Goal: Check status: Check status

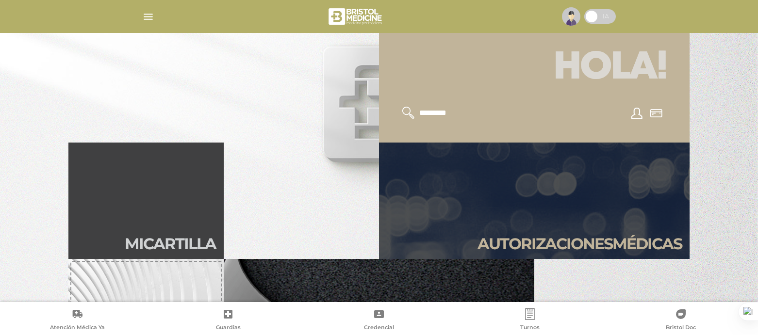
scroll to position [259, 0]
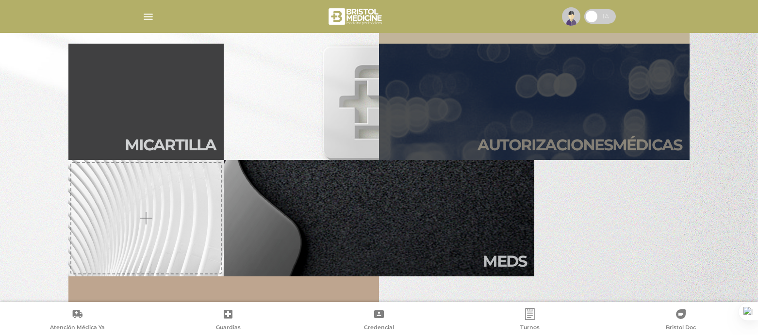
click at [542, 125] on link "Autori zaciones médicas" at bounding box center [534, 102] width 311 height 116
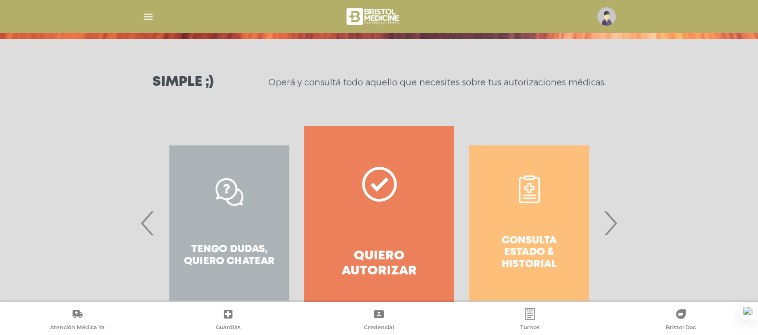
scroll to position [130, 0]
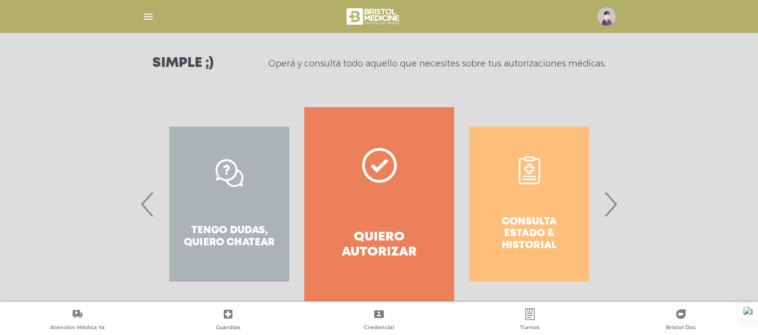
click at [499, 216] on div "Consulta estado & historial" at bounding box center [529, 204] width 150 height 194
click at [598, 210] on div "Consulta estado & historial" at bounding box center [529, 204] width 150 height 194
click at [614, 210] on span "›" at bounding box center [610, 204] width 19 height 52
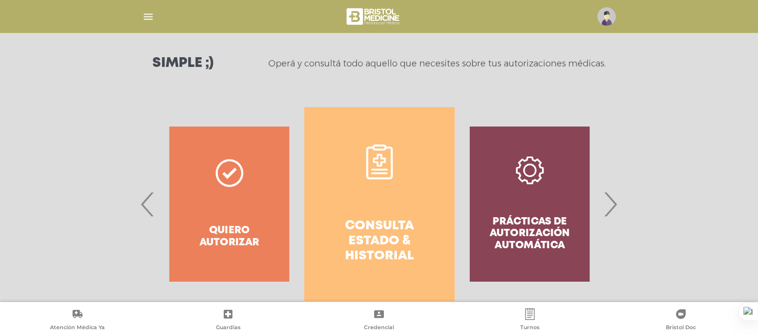
click at [400, 220] on h4 "Consulta estado & historial" at bounding box center [379, 242] width 115 height 46
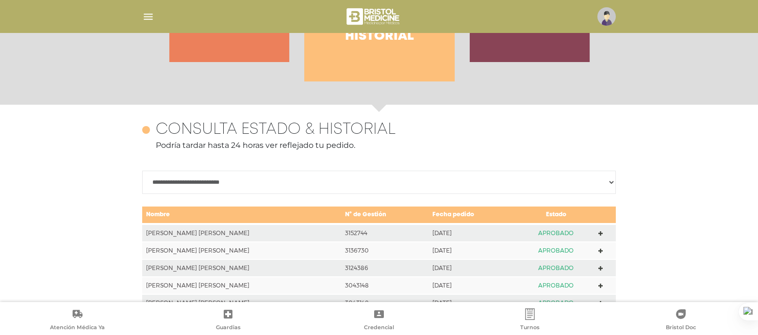
scroll to position [431, 0]
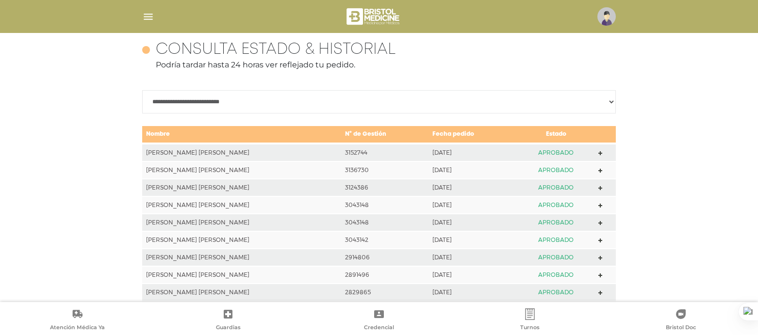
click at [598, 152] on icon at bounding box center [600, 153] width 4 height 4
click at [598, 169] on icon at bounding box center [600, 171] width 4 height 4
